Goal: Task Accomplishment & Management: Use online tool/utility

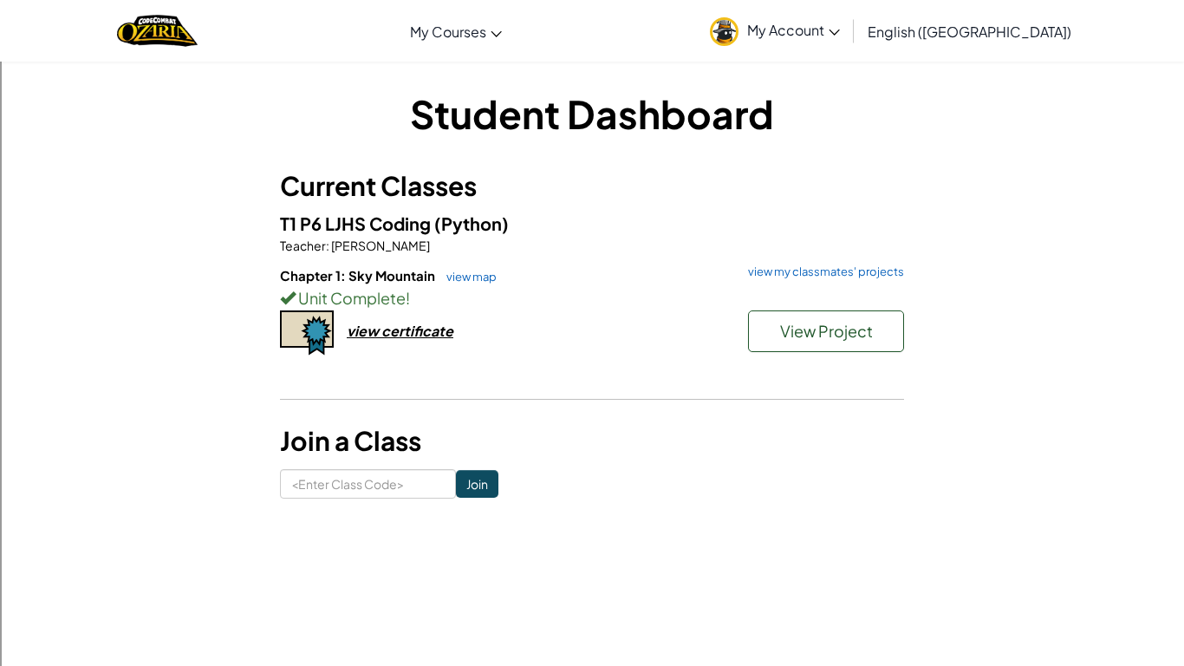
click at [796, 281] on h6 "Chapter 1: Sky Mountain view map view my classmates' projects" at bounding box center [592, 275] width 624 height 19
click at [792, 274] on link "view my classmates' projects" at bounding box center [822, 271] width 165 height 11
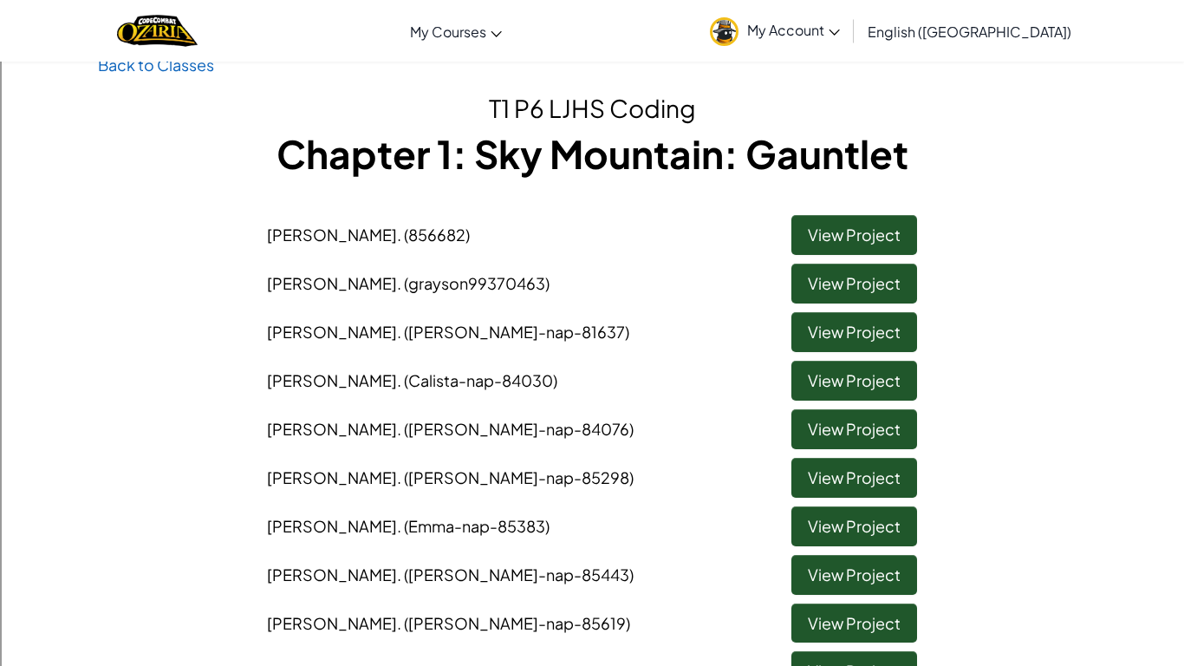
scroll to position [37, 0]
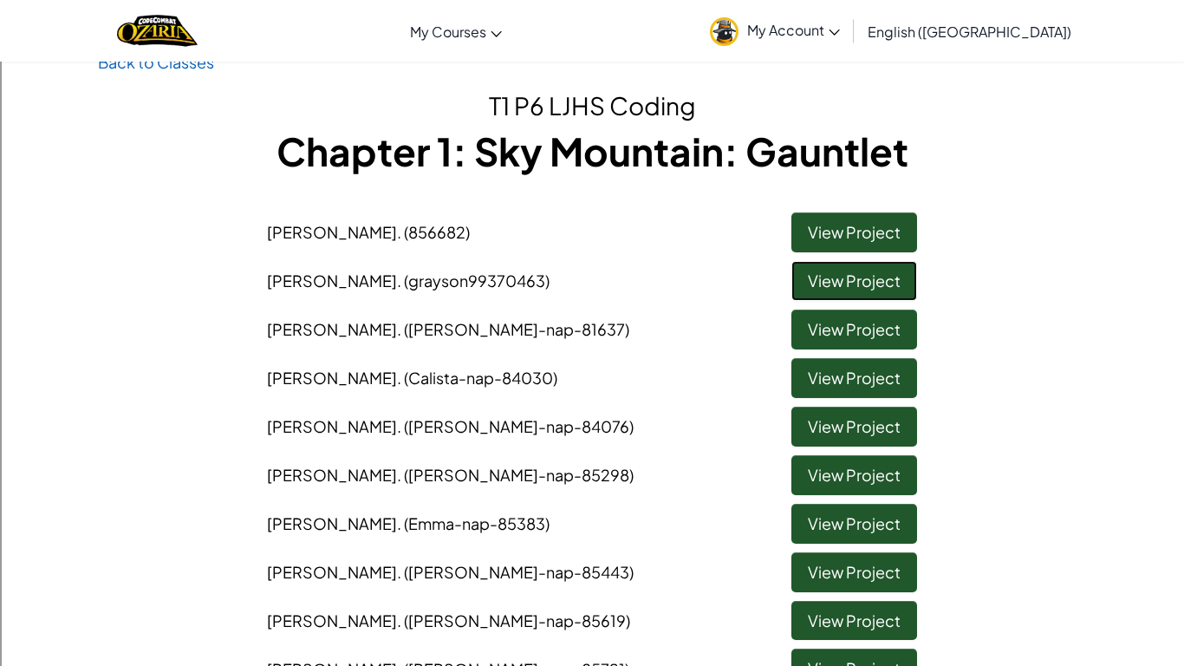
click at [868, 274] on link "View Project" at bounding box center [855, 281] width 126 height 40
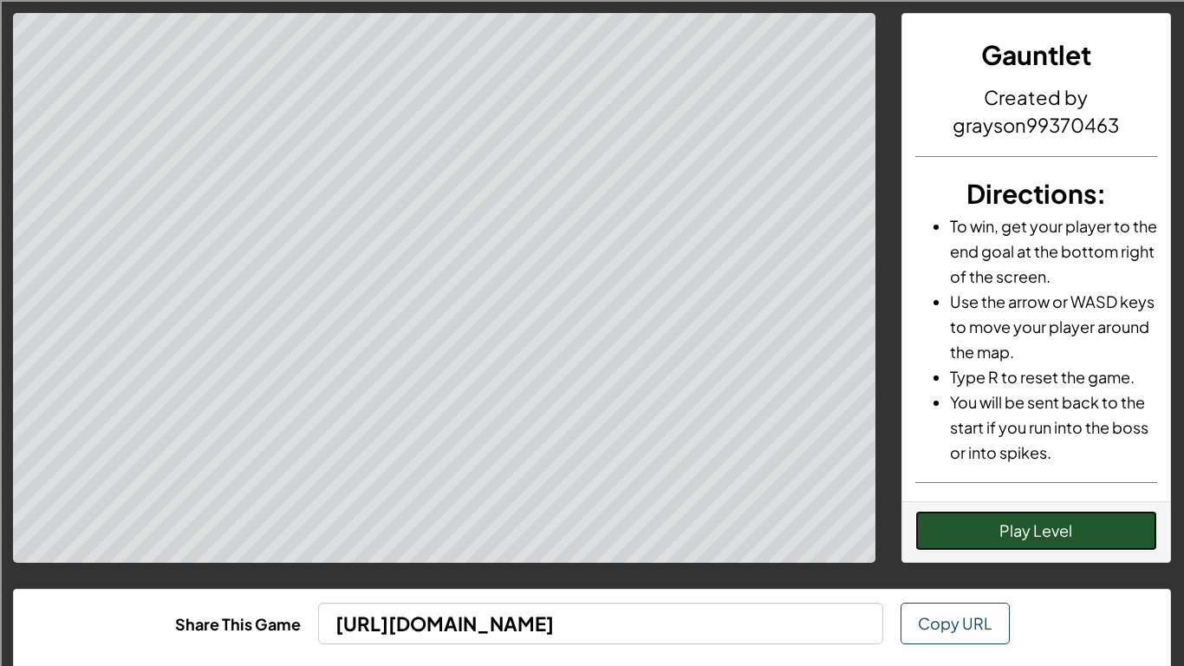
click at [1023, 529] on button "Play Level" at bounding box center [1037, 531] width 243 height 40
